Goal: Transaction & Acquisition: Purchase product/service

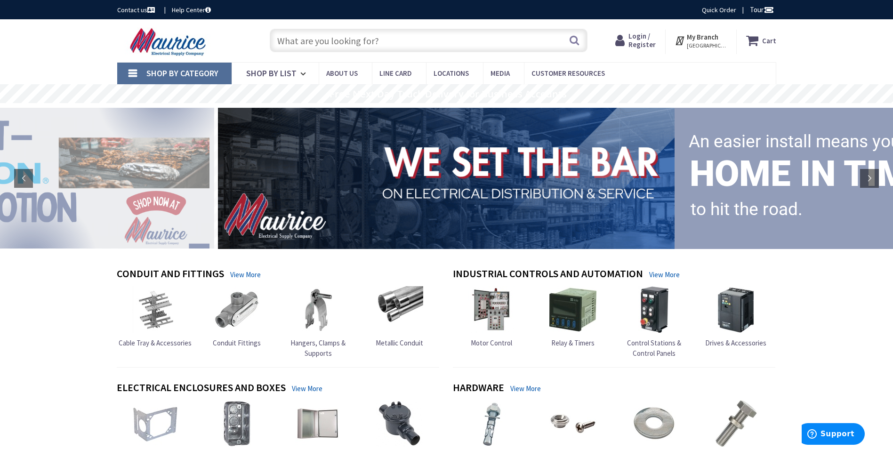
drag, startPoint x: 74, startPoint y: 64, endPoint x: 26, endPoint y: 56, distance: 48.7
click at [26, 56] on div "Skip to Content Toggle Nav Search Cart My Cart Close" at bounding box center [446, 40] width 893 height 43
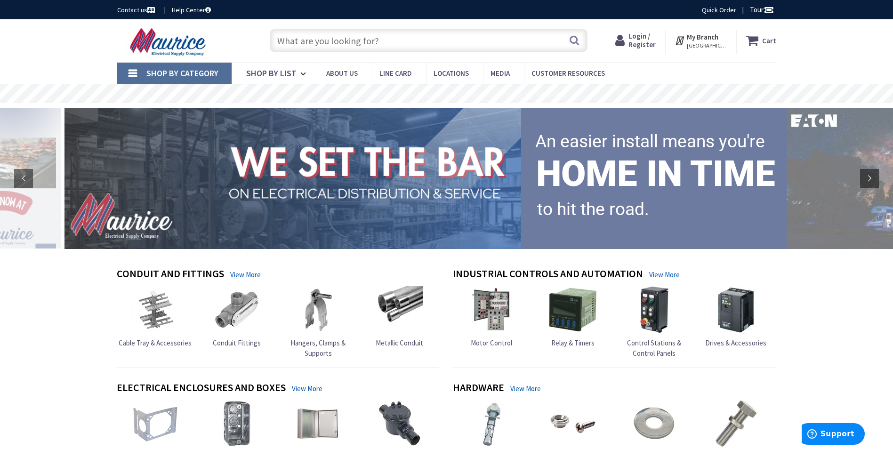
click at [303, 38] on input "text" at bounding box center [429, 41] width 318 height 24
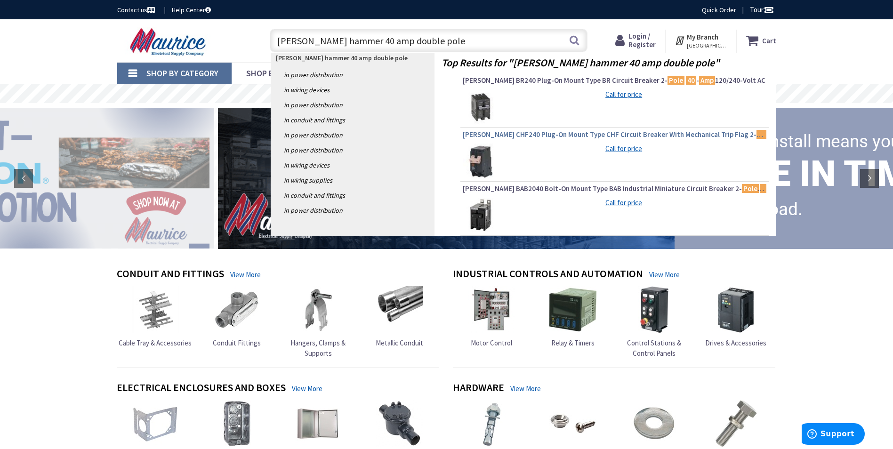
type input "cutler hammer 40 amp double pole"
click at [514, 137] on span "Eaton CHF240 Plug-On Mount Type CHF Circuit Breaker With Mechanical Trip Flag 2…" at bounding box center [615, 134] width 304 height 9
